Goal: Transaction & Acquisition: Obtain resource

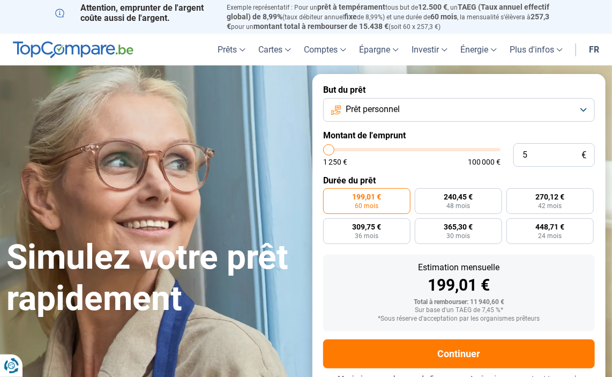
type input "50"
type input "1250"
type input "500"
type input "1250"
type input "5 000"
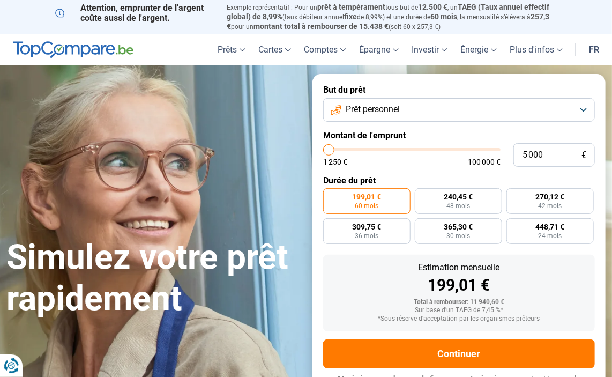
type input "5000"
type input "5 000"
radio input "true"
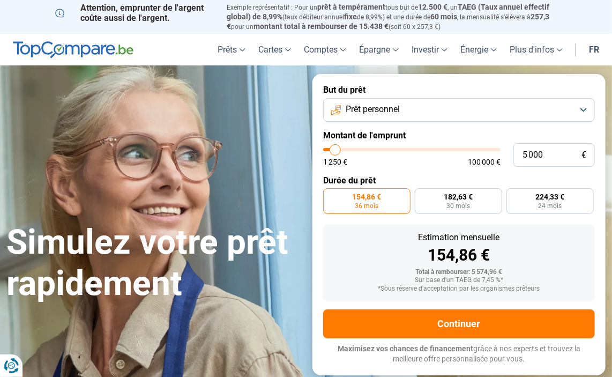
click at [440, 174] on form "But du prêt Prêt personnel Montant de l'emprunt 5 000 € 1 250 € 100 000 € Durée…" at bounding box center [458, 224] width 293 height 301
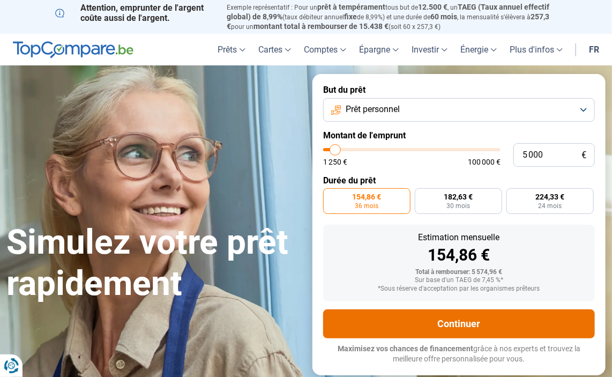
click at [457, 330] on button "Continuer" at bounding box center [459, 323] width 272 height 29
